Goal: Task Accomplishment & Management: Manage account settings

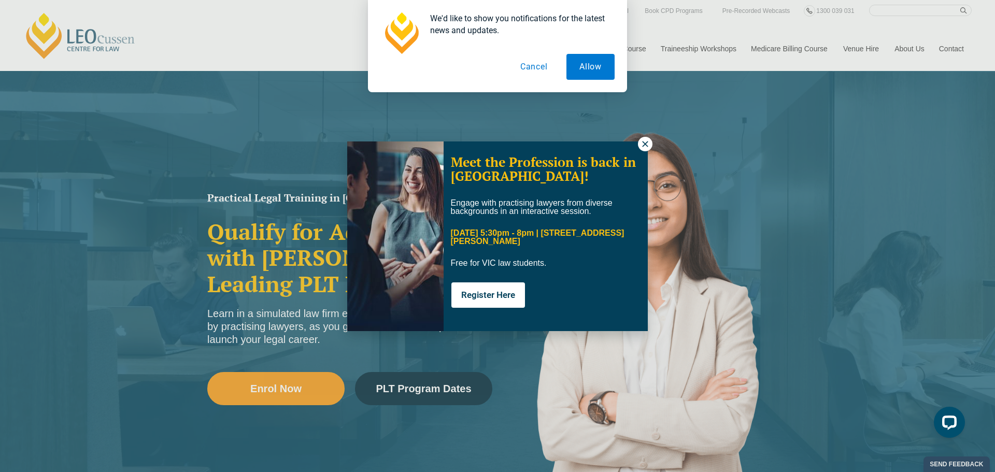
drag, startPoint x: 647, startPoint y: 148, endPoint x: 610, endPoint y: 38, distance: 116.5
click at [647, 148] on icon at bounding box center [644, 143] width 9 height 9
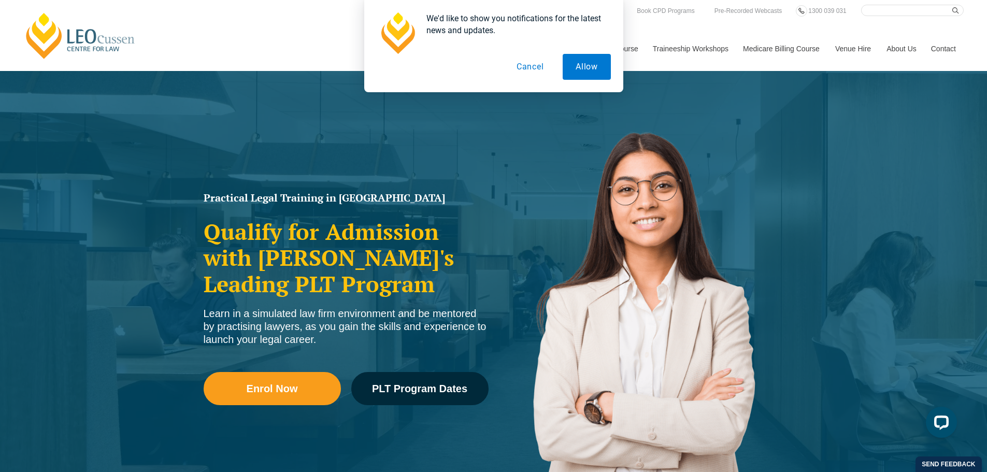
click at [529, 67] on button "Cancel" at bounding box center [529, 67] width 53 height 26
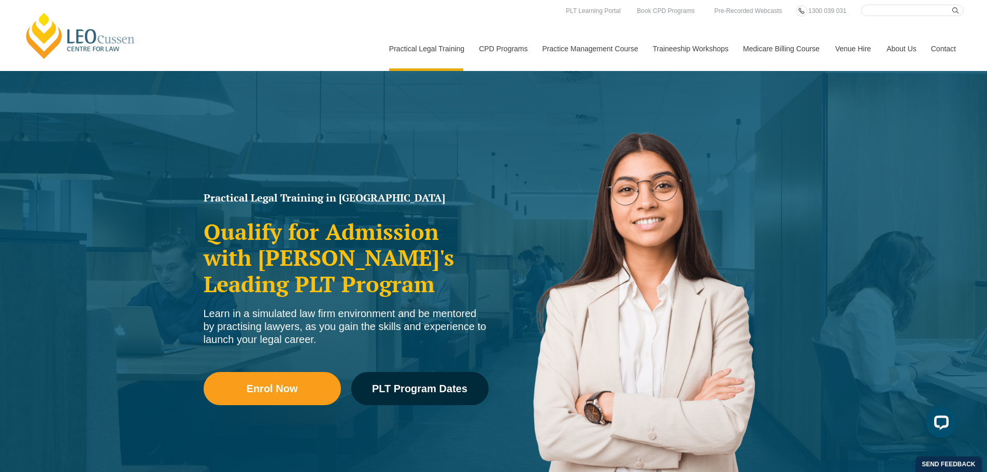
click at [239, 51] on div "[PERSON_NAME] Centre for Law Search here Practical Legal Training Our Practical…" at bounding box center [493, 38] width 940 height 66
click at [864, 181] on div "Practical Legal Training in [GEOGRAPHIC_DATA] Qualify for Admission with [PERSO…" at bounding box center [493, 299] width 987 height 456
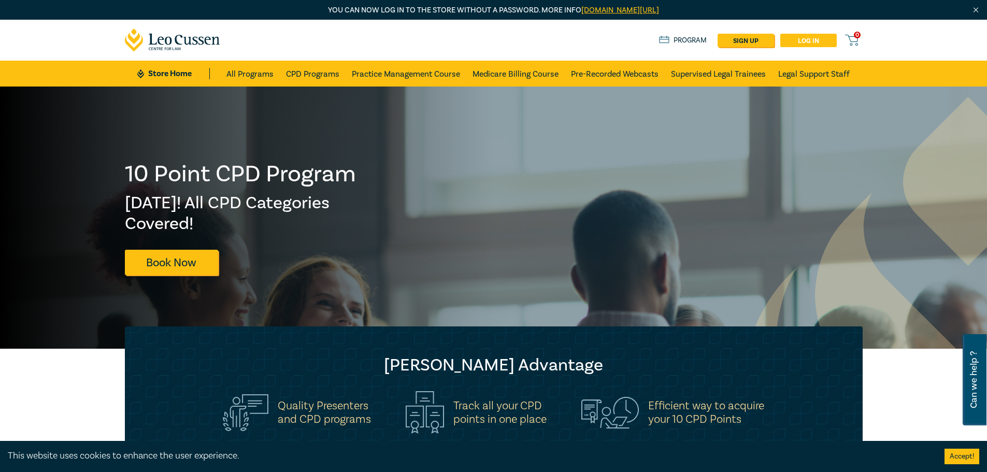
click at [823, 39] on link "Log in" at bounding box center [808, 40] width 56 height 13
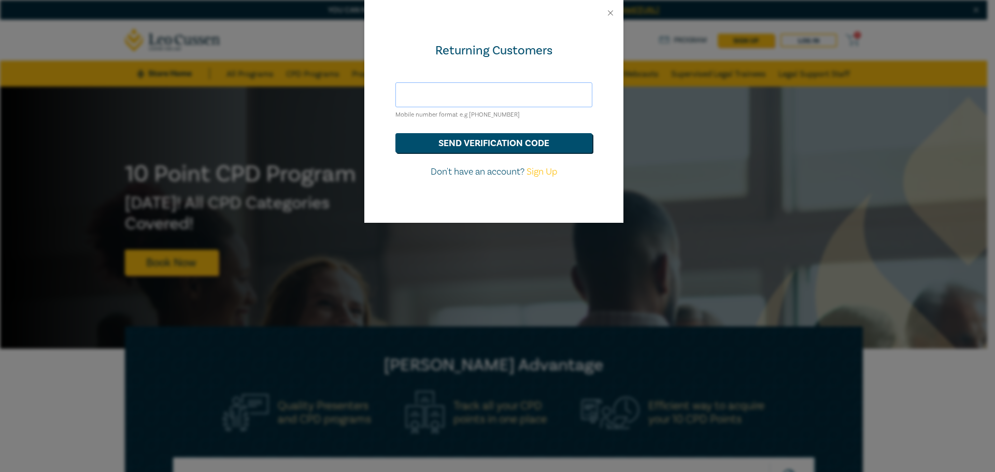
click at [482, 87] on input "text" at bounding box center [493, 94] width 197 height 25
click at [395, 133] on button "send verification code" at bounding box center [493, 143] width 197 height 20
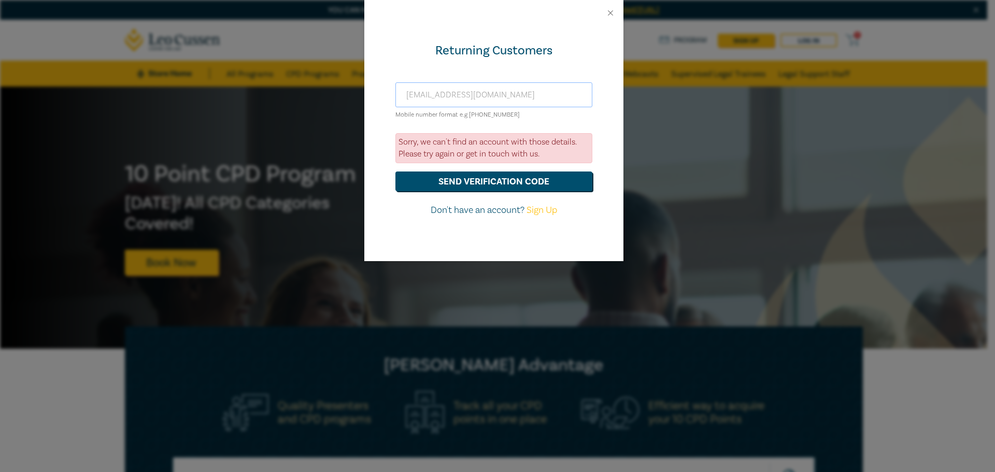
click at [413, 94] on input "willsestatesadmins@khq.com.au" at bounding box center [493, 94] width 197 height 25
drag, startPoint x: 557, startPoint y: 95, endPoint x: 367, endPoint y: 64, distance: 192.6
click at [412, 77] on div "Returning Customers willsestatesadmins@khq.com.au Mobile number format e.g +61 …" at bounding box center [493, 143] width 259 height 235
type input "w"
click at [609, 15] on button "Close" at bounding box center [610, 12] width 9 height 9
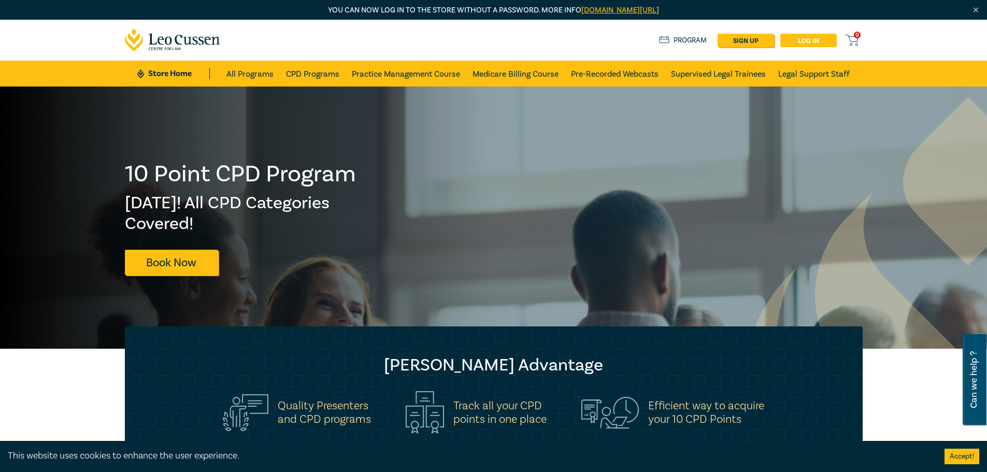
click at [820, 45] on link "Log in" at bounding box center [808, 40] width 56 height 13
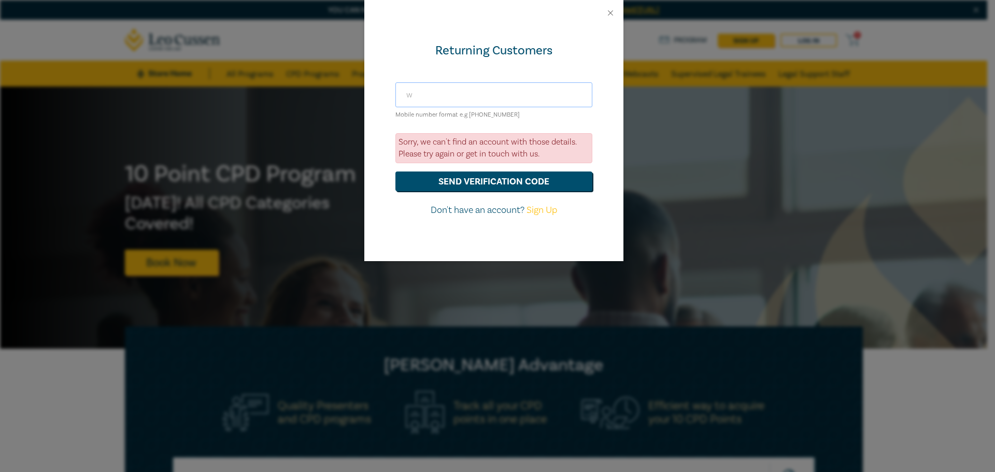
click at [454, 93] on input "w" at bounding box center [493, 94] width 197 height 25
type input "rhocking@khq.com.au"
click at [395, 171] on button "send verification code" at bounding box center [493, 181] width 197 height 20
click at [611, 15] on button "Close" at bounding box center [610, 12] width 9 height 9
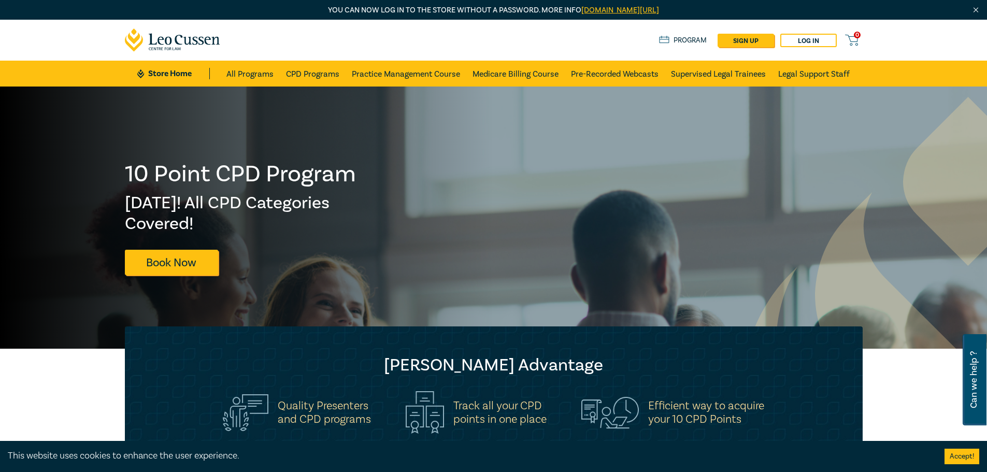
click at [492, 31] on div "0 $ NaN Store Home About us Program sign up Log in 0" at bounding box center [494, 40] width 750 height 41
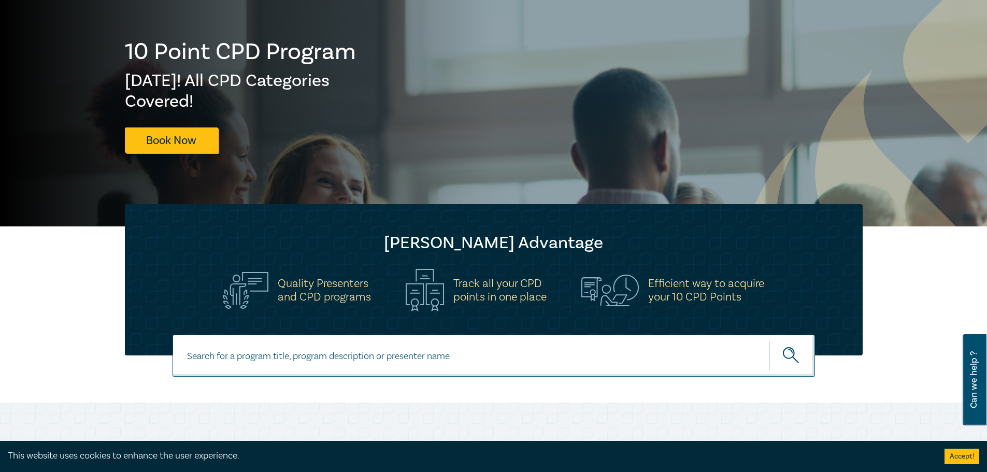
scroll to position [52, 0]
